Goal: Transaction & Acquisition: Purchase product/service

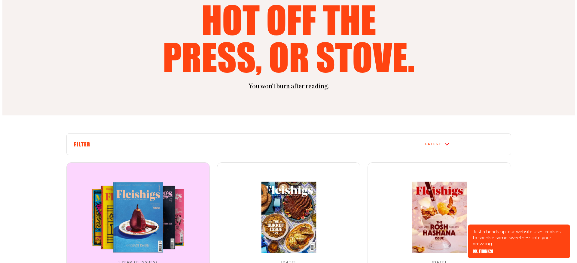
scroll to position [172, 0]
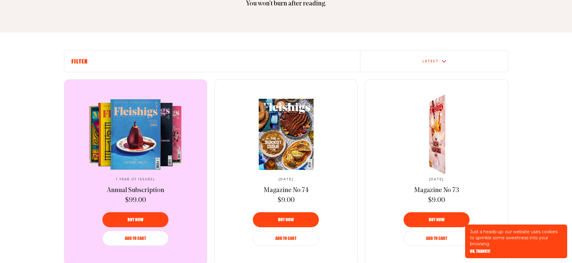
click at [439, 218] on span "Buy now" at bounding box center [437, 215] width 16 height 4
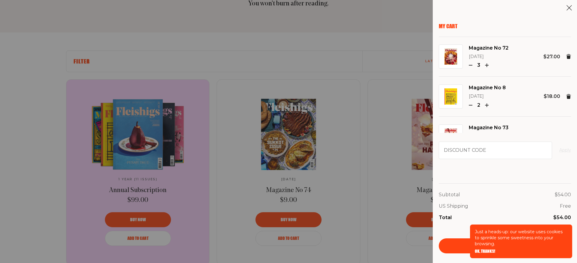
click at [471, 65] on use "button" at bounding box center [470, 65] width 3 height 0
click at [471, 105] on icon "button" at bounding box center [471, 105] width 4 height 4
click at [471, 103] on icon "button" at bounding box center [471, 105] width 4 height 4
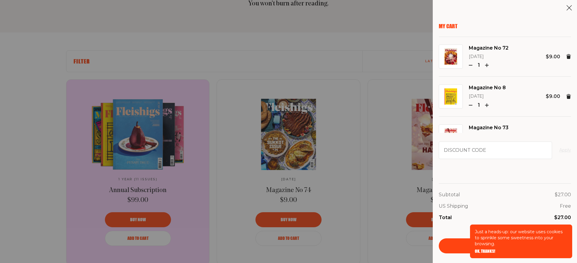
click at [566, 96] on use at bounding box center [568, 96] width 5 height 5
click at [450, 57] on img at bounding box center [450, 56] width 13 height 16
click at [480, 47] on link "Magazine No 72" at bounding box center [489, 48] width 40 height 8
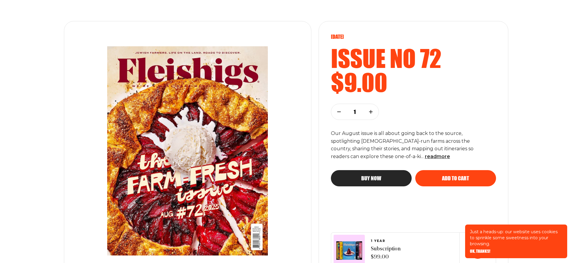
scroll to position [64, 0]
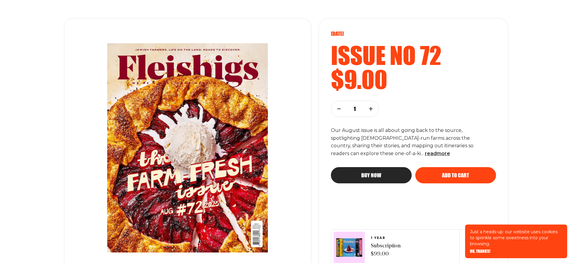
click at [455, 172] on span "Add to cart" at bounding box center [455, 169] width 27 height 5
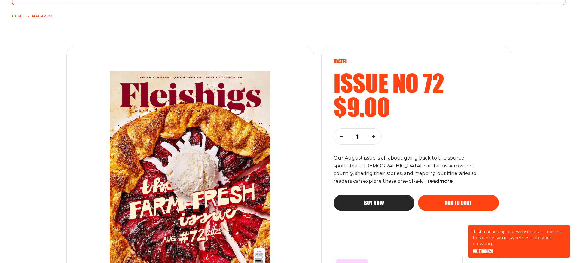
scroll to position [0, 0]
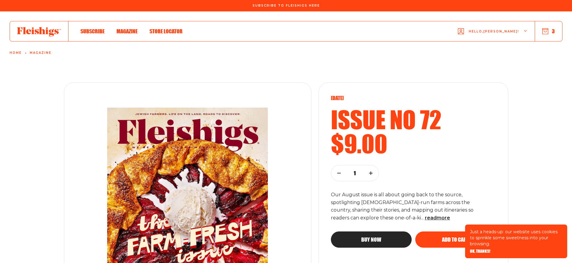
click at [551, 29] on button "3" at bounding box center [549, 31] width 13 height 7
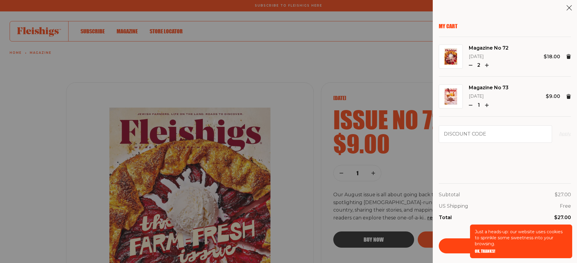
click at [469, 64] on icon "button" at bounding box center [471, 65] width 4 height 4
click at [568, 95] on use at bounding box center [568, 96] width 5 height 5
click at [450, 243] on link "Checkout" at bounding box center [505, 245] width 132 height 15
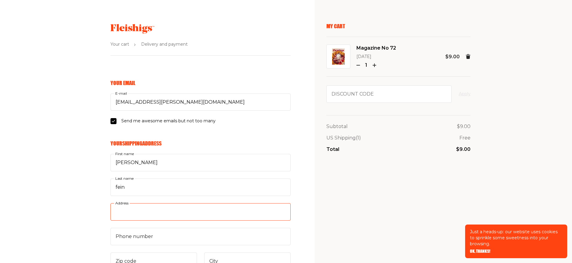
click at [165, 211] on input "Address" at bounding box center [201, 211] width 180 height 17
type input "3333 henry hudson pkwy"
type input "9173043308"
type input "10463"
type input "bronx"
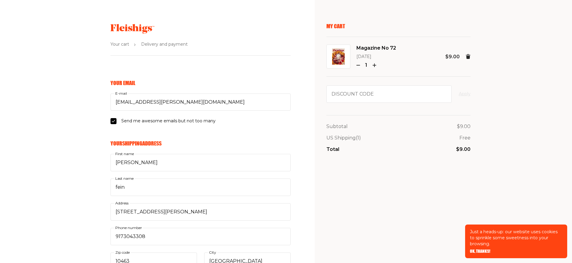
select select "US"
select select "New York"
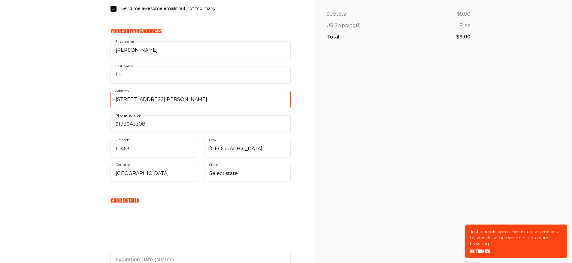
scroll to position [116, 0]
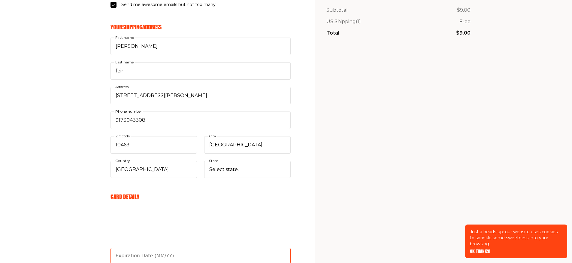
type input "02/27"
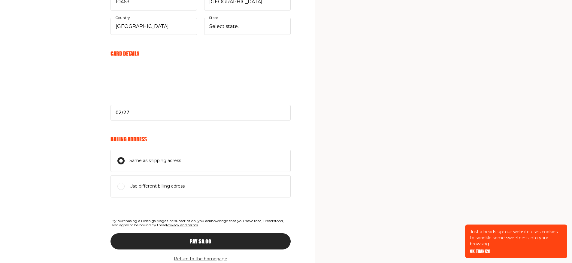
scroll to position [283, 0]
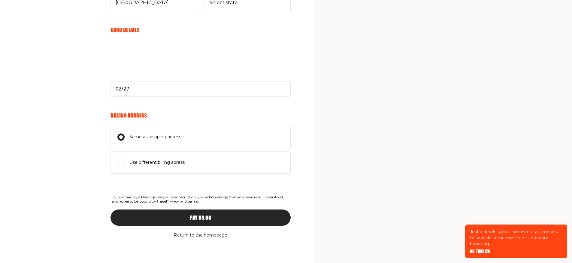
click at [195, 215] on span "Pay $9.00" at bounding box center [201, 211] width 22 height 5
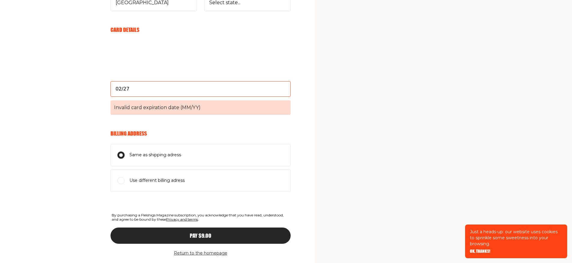
click at [215, 108] on span "Invalid card expiration date (MM/YY)" at bounding box center [201, 107] width 180 height 14
click at [215, 97] on input "02/27" at bounding box center [201, 89] width 180 height 16
click at [197, 233] on span "Pay $9.00" at bounding box center [201, 229] width 22 height 5
